Goal: Information Seeking & Learning: Understand process/instructions

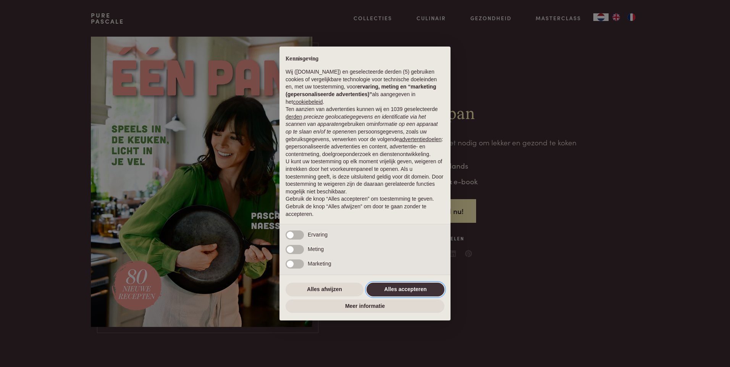
click at [420, 287] on button "Alles accepteren" at bounding box center [405, 290] width 78 height 14
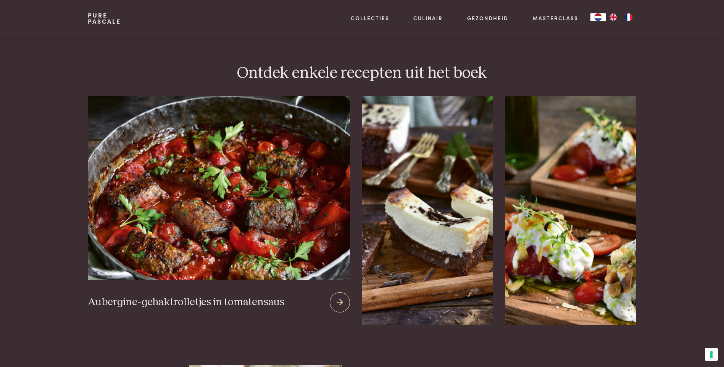
scroll to position [993, 0]
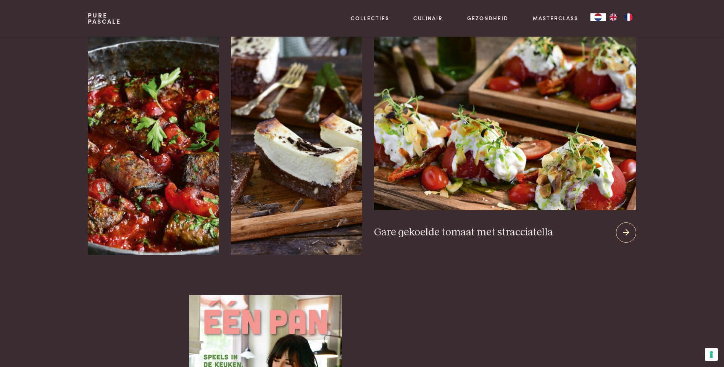
click at [623, 227] on icon at bounding box center [626, 232] width 6 height 11
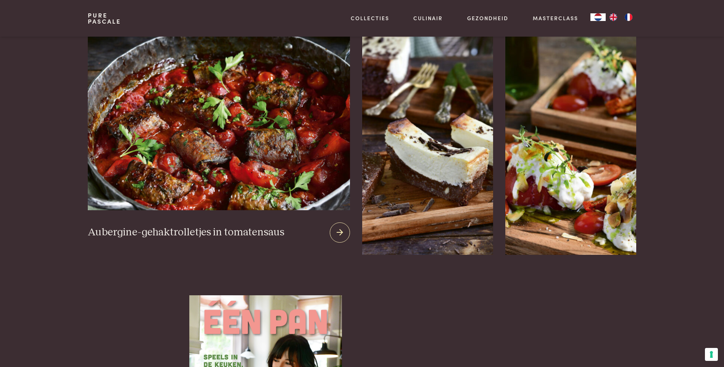
click at [150, 126] on img at bounding box center [219, 118] width 262 height 184
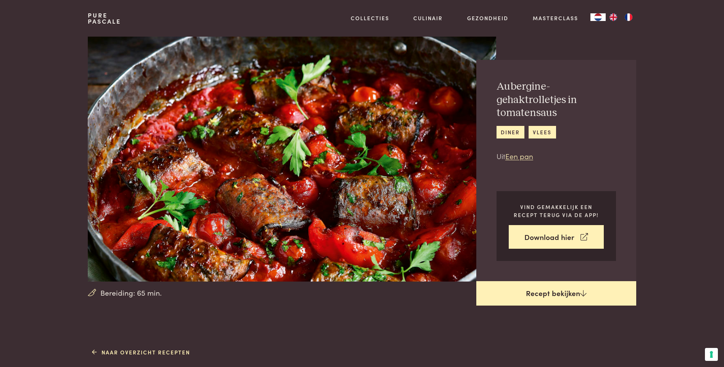
click at [551, 294] on link "Recept bekijken" at bounding box center [556, 293] width 160 height 24
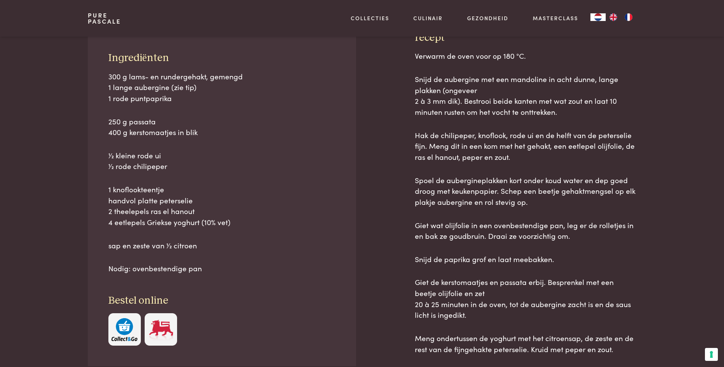
scroll to position [346, 0]
